Goal: Communication & Community: Share content

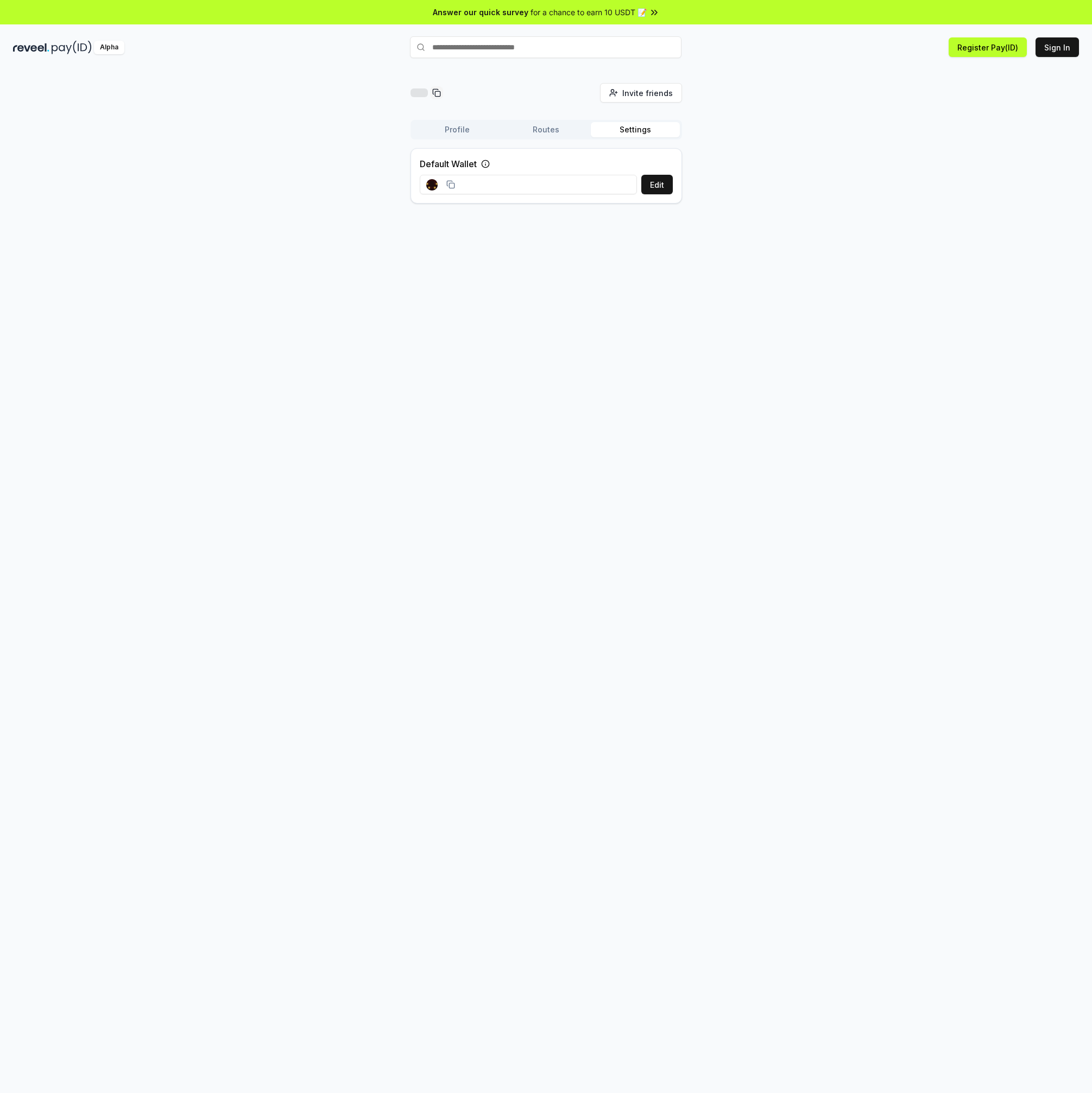
click at [549, 130] on button "Routes" at bounding box center [546, 130] width 89 height 15
click at [457, 131] on button "Profile" at bounding box center [457, 130] width 89 height 15
click at [648, 171] on button "Get Paid" at bounding box center [647, 172] width 50 height 20
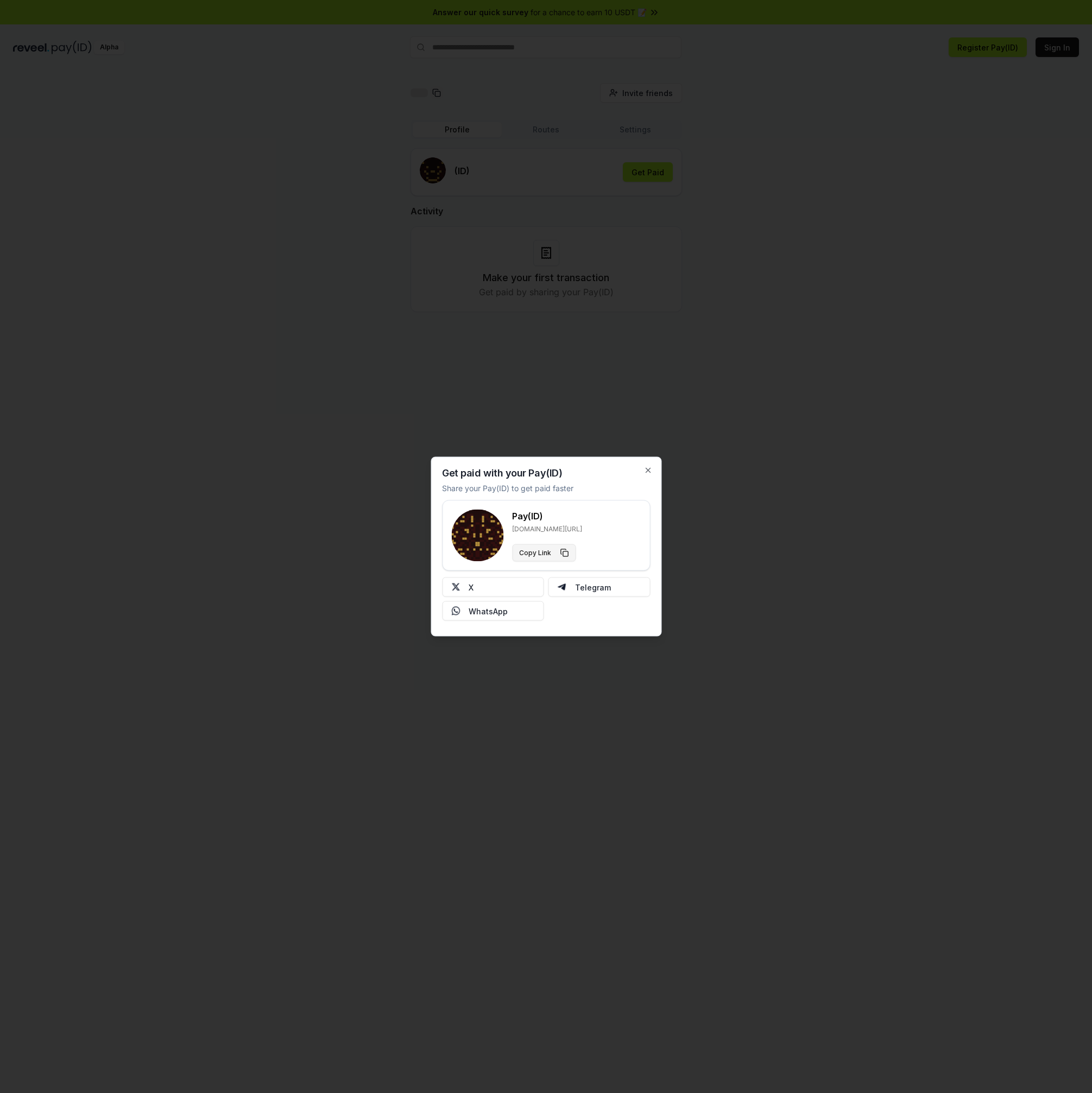
click at [561, 552] on button "Copy Link" at bounding box center [543, 553] width 63 height 17
click at [600, 588] on button "Telegram" at bounding box center [599, 587] width 102 height 20
click at [649, 468] on icon "button" at bounding box center [648, 471] width 9 height 9
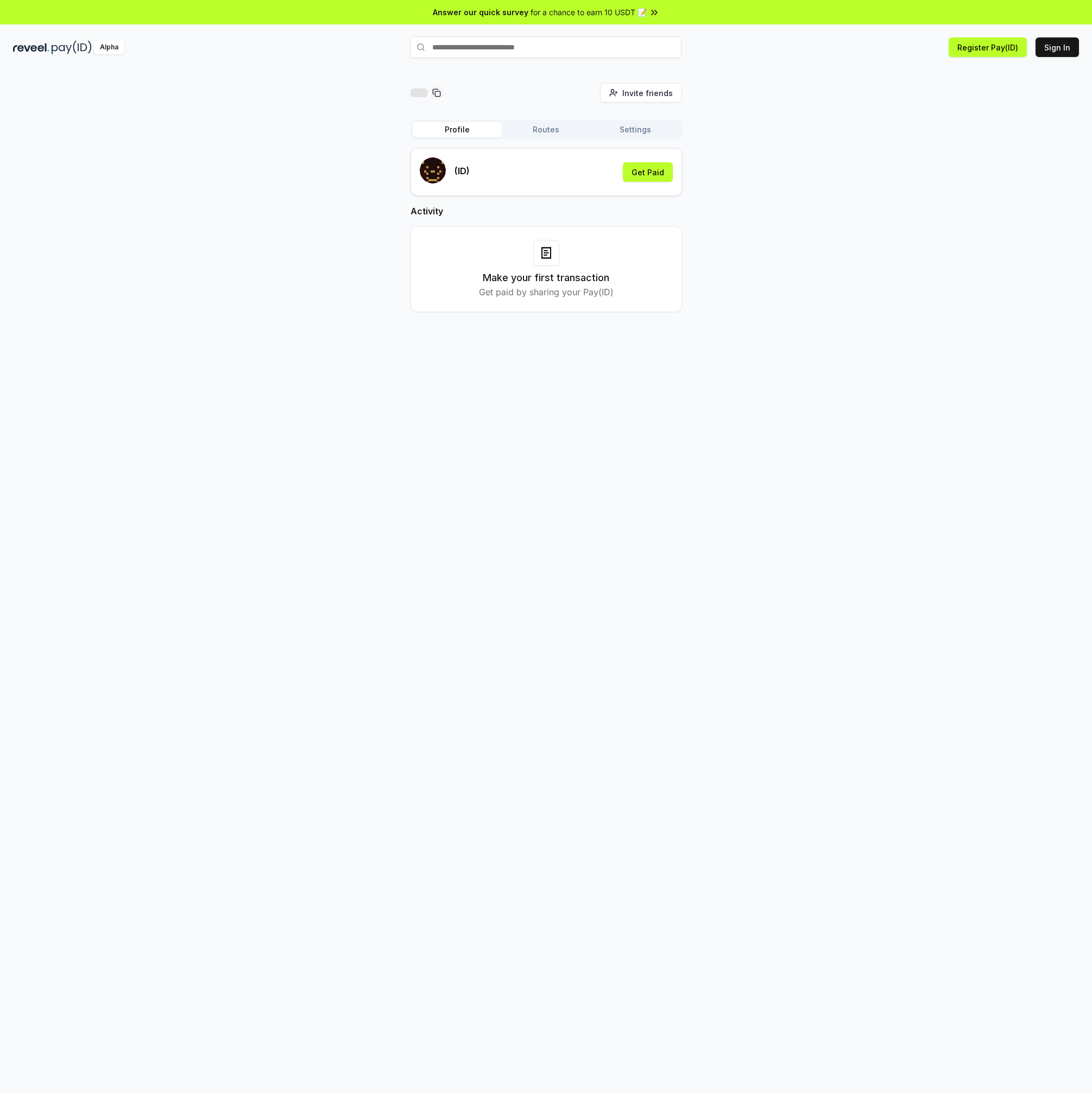
click at [590, 15] on span "for a chance to earn 10 USDT 📝" at bounding box center [588, 12] width 116 height 11
click at [666, 95] on span "Invite friends" at bounding box center [647, 93] width 51 height 11
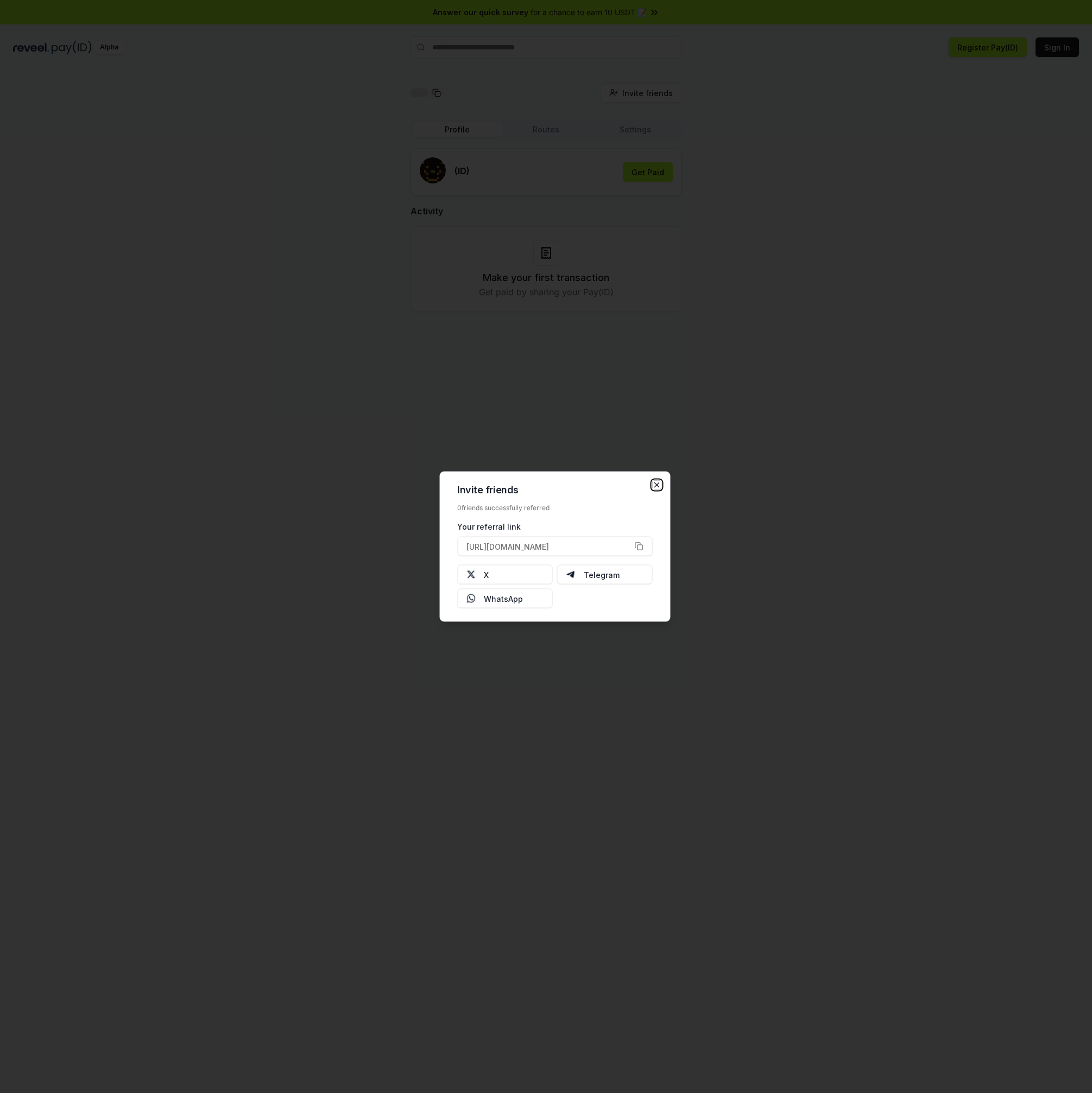
click at [654, 483] on icon "button" at bounding box center [657, 485] width 9 height 9
